Goal: Transaction & Acquisition: Purchase product/service

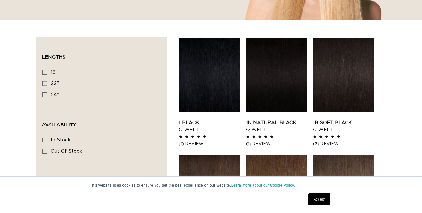
scroll to position [175, 0]
click at [47, 71] on icon at bounding box center [44, 72] width 5 height 5
click at [47, 71] on input "18" 18" (5 products)" at bounding box center [44, 72] width 5 height 5
checkbox input "true"
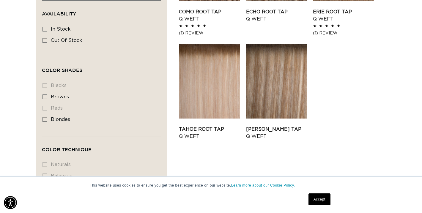
scroll to position [0, 760]
click at [44, 122] on icon at bounding box center [44, 119] width 5 height 5
click at [44, 122] on input "blondes blondes (5 products)" at bounding box center [44, 119] width 5 height 5
checkbox input "true"
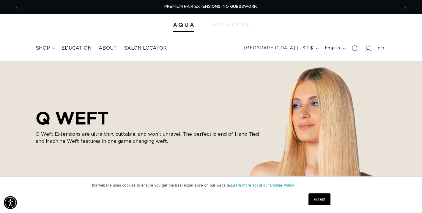
click at [353, 48] on icon "Search" at bounding box center [355, 48] width 6 height 6
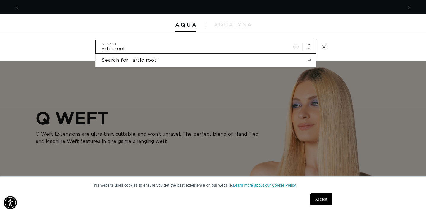
scroll to position [0, 769]
type input "artic rooted"
click at [309, 46] on button "Search" at bounding box center [309, 46] width 13 height 13
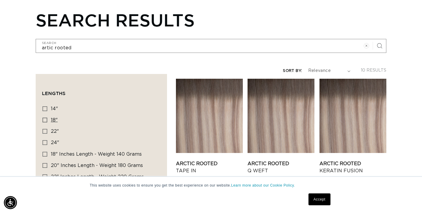
scroll to position [0, 380]
click at [270, 160] on link "Arctic Rooted Q Weft" at bounding box center [281, 167] width 67 height 14
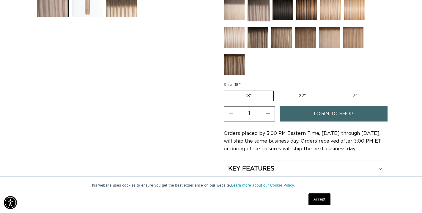
scroll to position [0, 760]
click at [337, 114] on span "login to shop" at bounding box center [334, 113] width 40 height 15
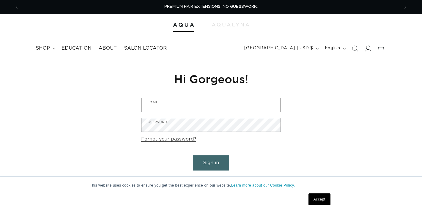
type input "ambaajade32@icloud.com"
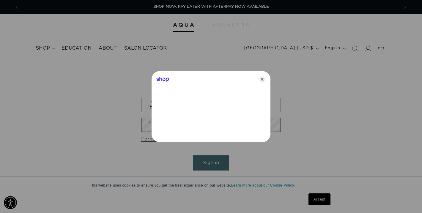
scroll to position [0, 384]
click at [266, 79] on icon "Close" at bounding box center [264, 79] width 7 height 7
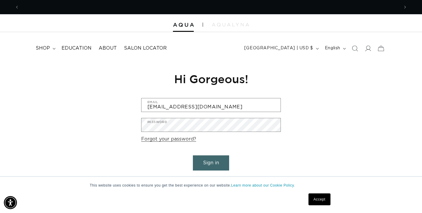
scroll to position [0, 760]
click at [220, 160] on button "Sign in" at bounding box center [211, 162] width 36 height 15
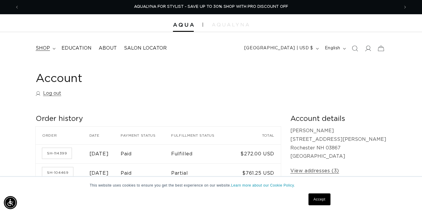
click at [47, 48] on span "shop" at bounding box center [43, 48] width 14 height 6
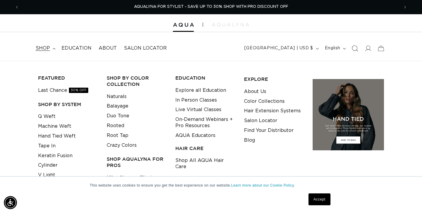
click at [354, 47] on icon "Search" at bounding box center [355, 48] width 6 height 6
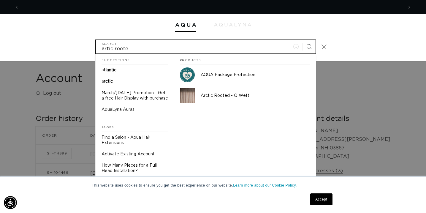
scroll to position [0, 384]
type input "artic rooted"
click at [309, 46] on button "Search" at bounding box center [309, 46] width 13 height 13
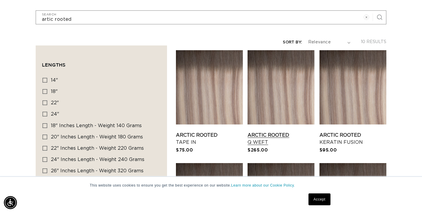
scroll to position [0, 380]
click at [285, 132] on link "Arctic Rooted Q Weft" at bounding box center [281, 139] width 67 height 14
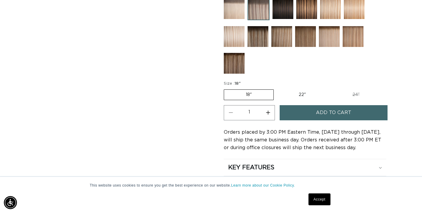
click at [323, 114] on span "Add to cart" at bounding box center [333, 112] width 35 height 15
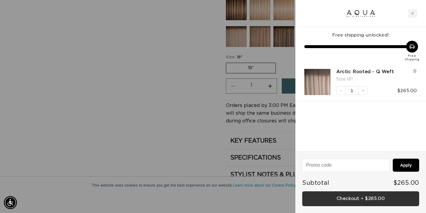
click at [358, 197] on link "Checkout • $265.00" at bounding box center [361, 198] width 117 height 15
